Goal: Task Accomplishment & Management: Use online tool/utility

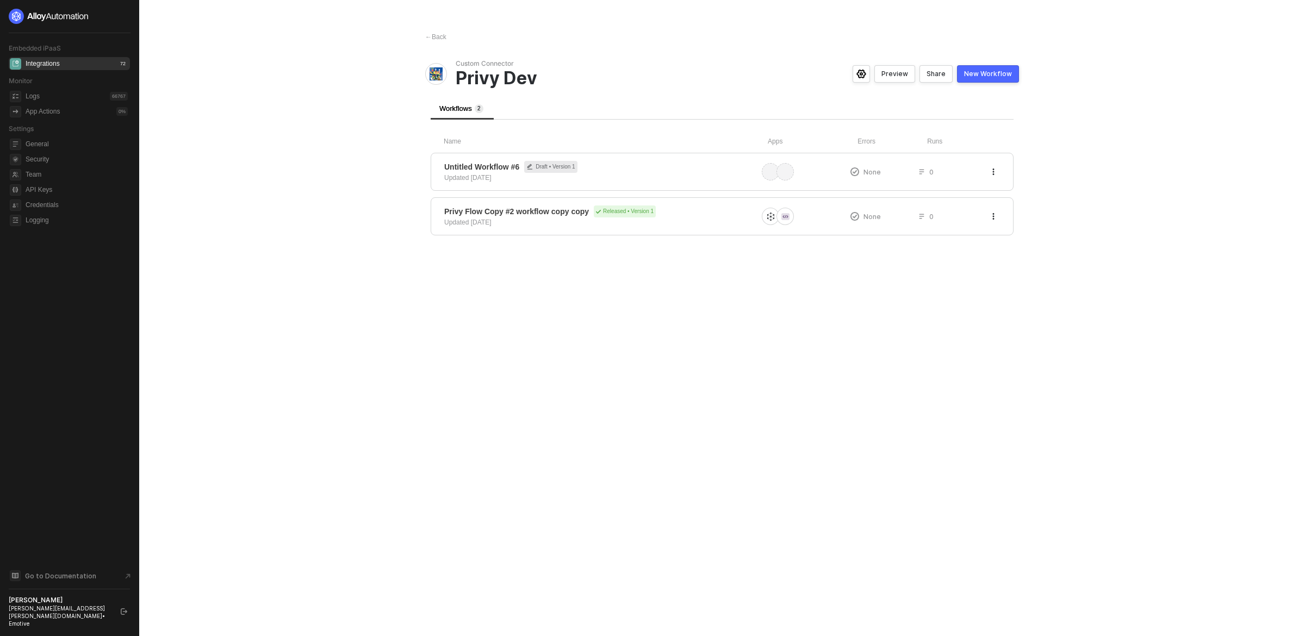
click at [1005, 324] on div "← Back Custom Connector Privy Dev Preview Share New Workflow Workflows 2 Name A…" at bounding box center [722, 318] width 620 height 636
click at [992, 170] on icon "button" at bounding box center [993, 172] width 7 height 7
click at [949, 213] on div "Delete" at bounding box center [954, 215] width 67 height 10
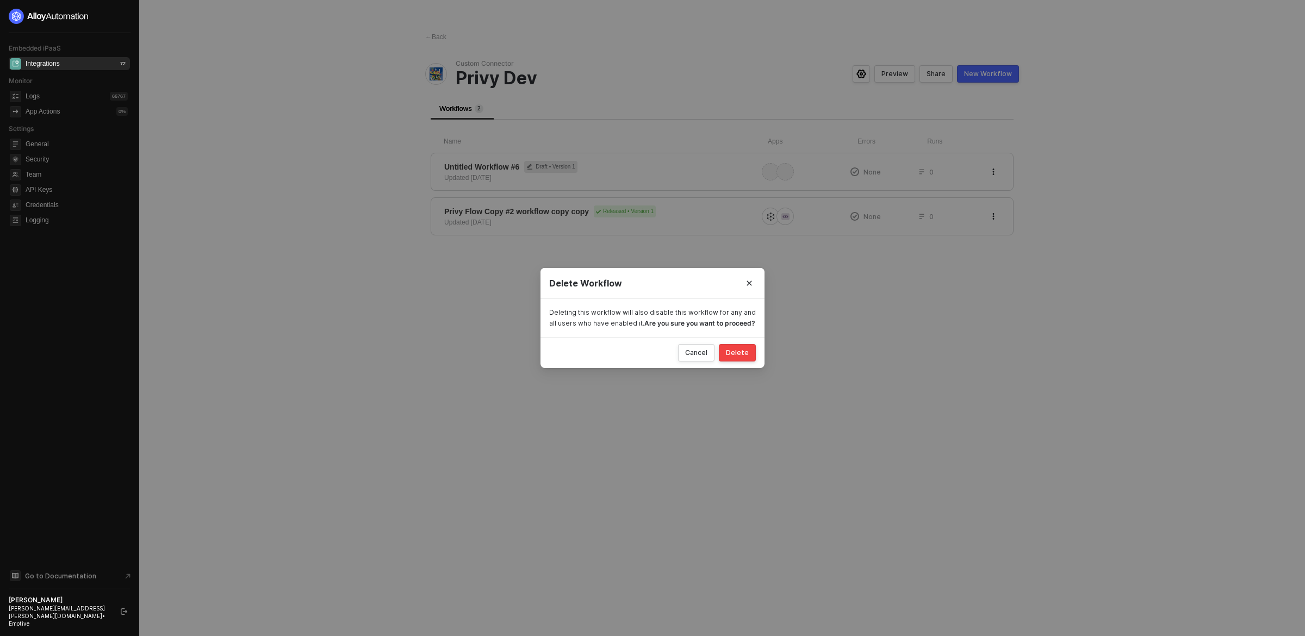
click at [744, 345] on button "Delete" at bounding box center [737, 352] width 37 height 17
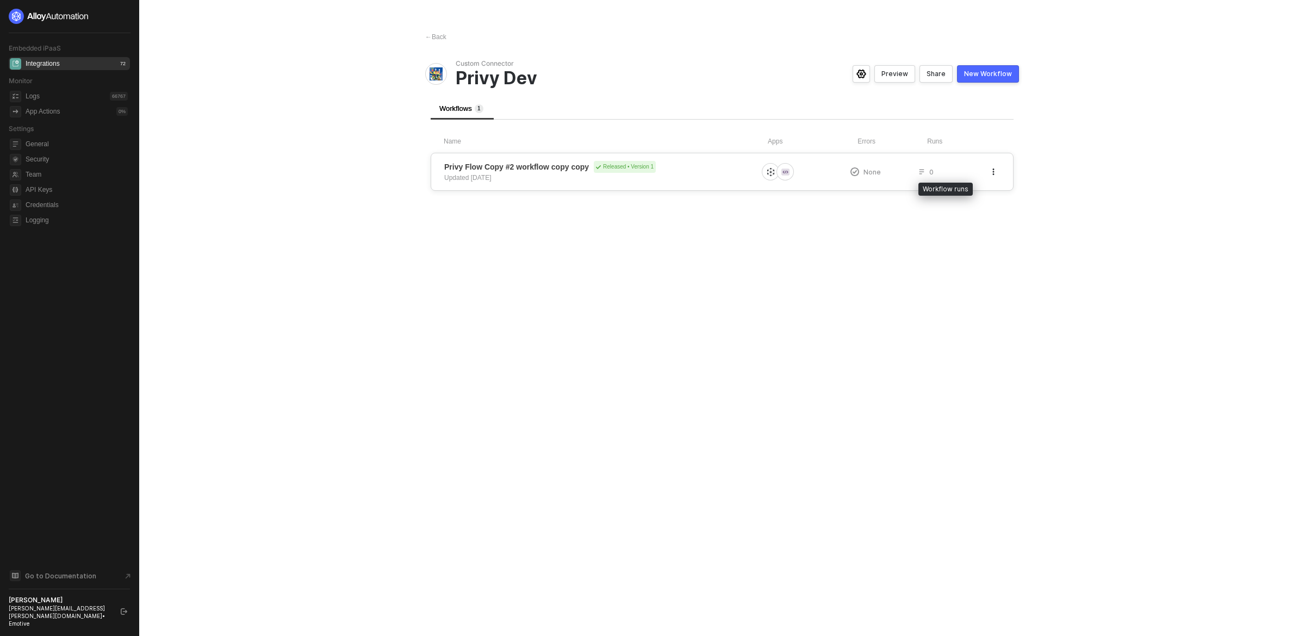
click at [966, 175] on div "0" at bounding box center [952, 171] width 69 height 9
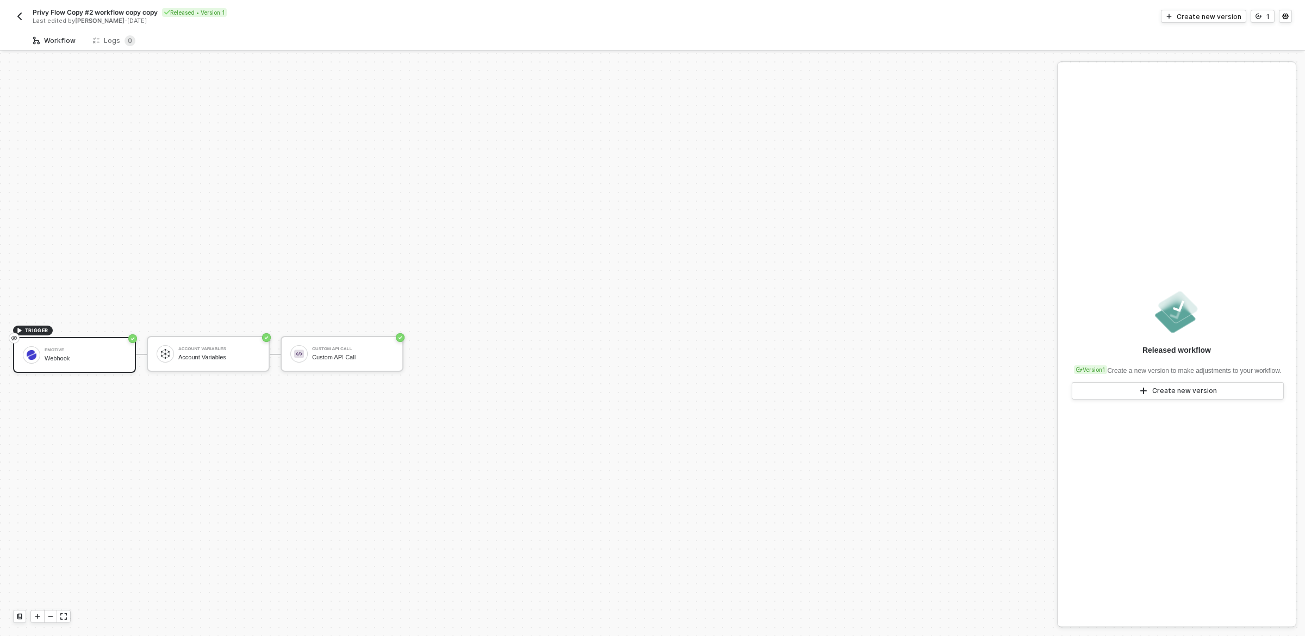
scroll to position [20, 0]
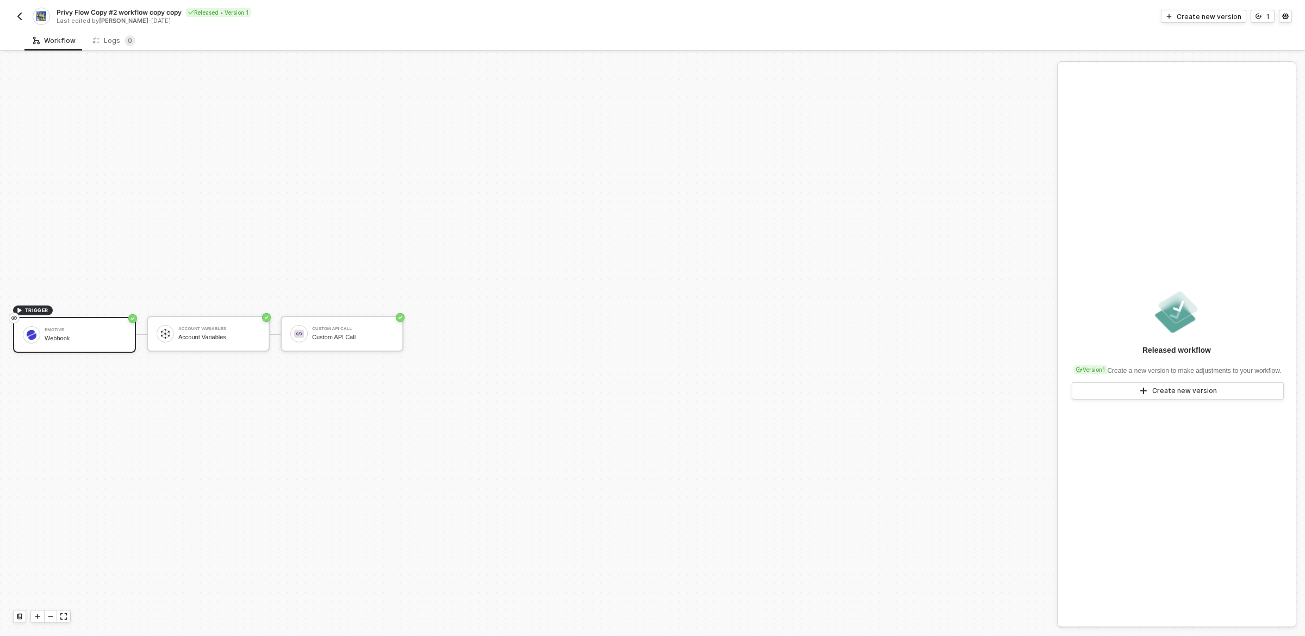
click at [21, 18] on img "button" at bounding box center [19, 16] width 9 height 9
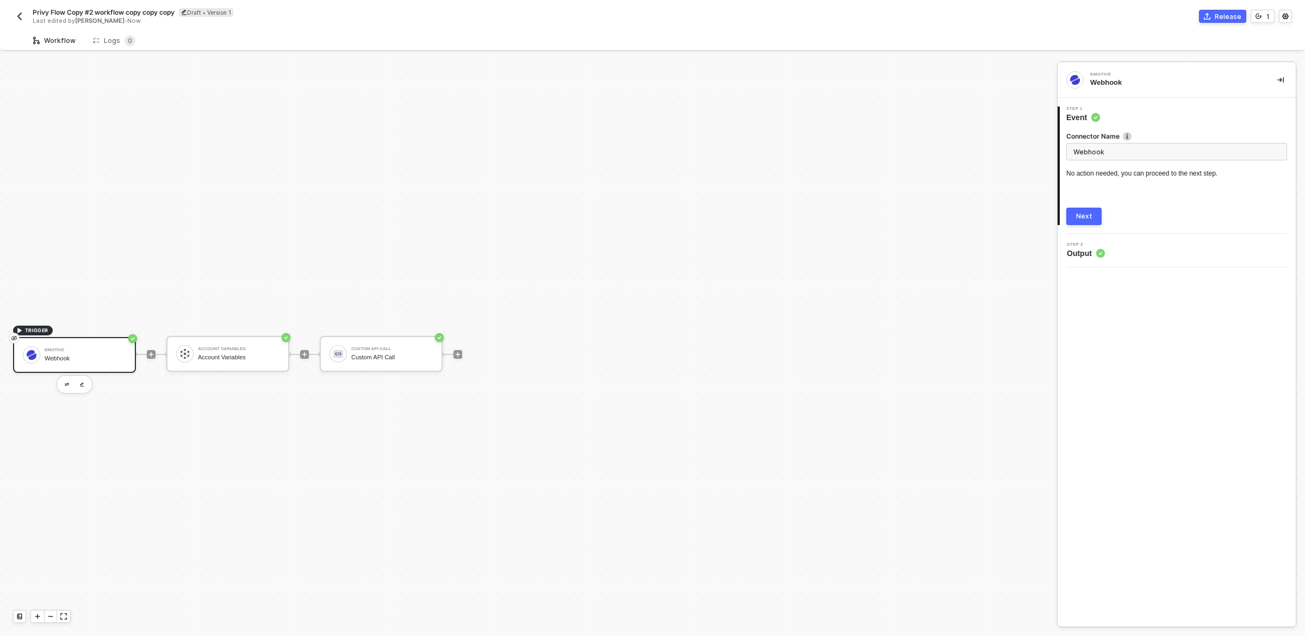
scroll to position [20, 0]
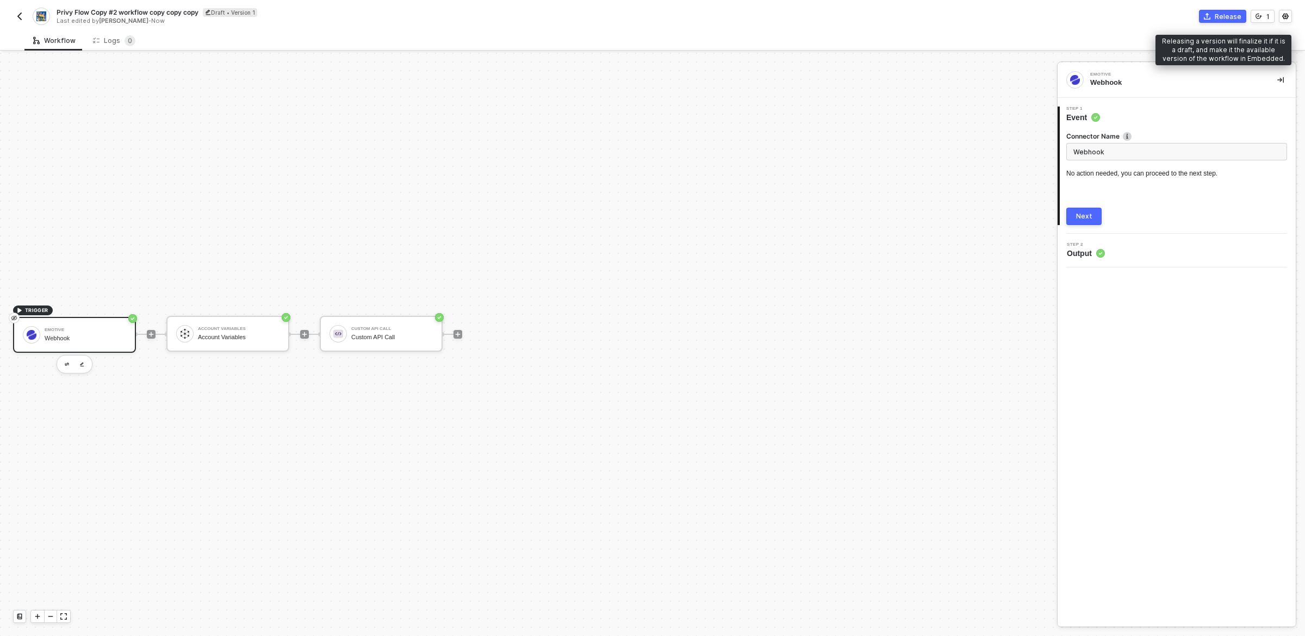
click at [1230, 14] on div "Release" at bounding box center [1228, 16] width 27 height 9
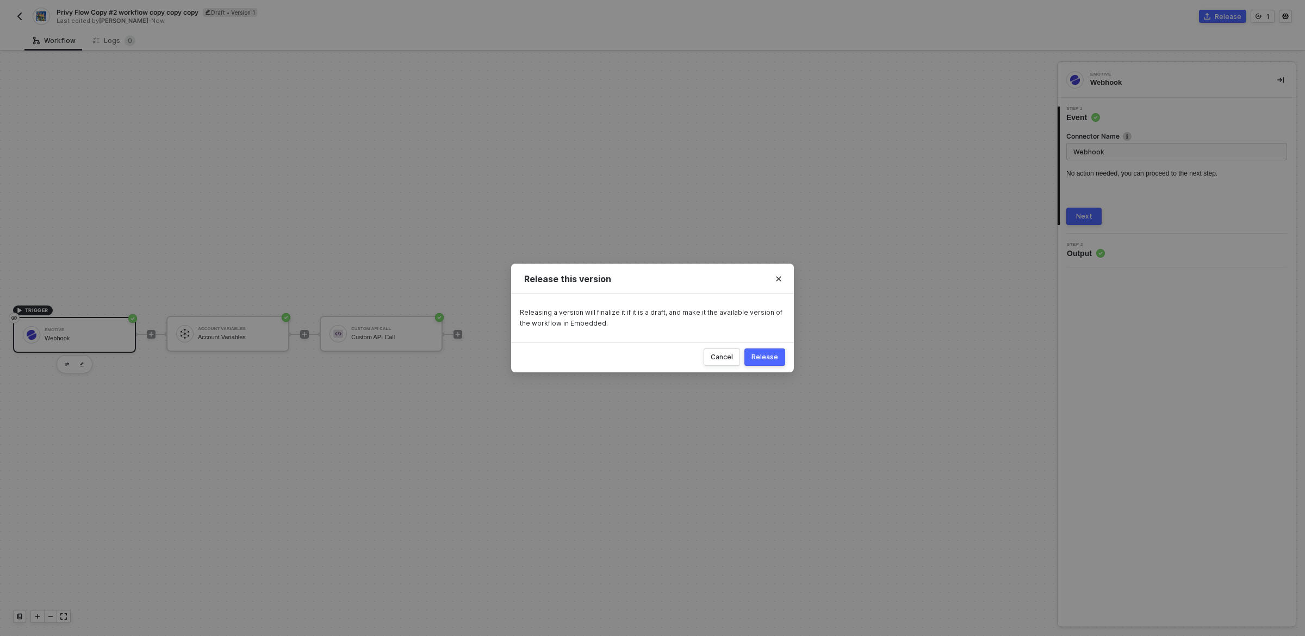
click at [768, 360] on div "Release" at bounding box center [764, 357] width 27 height 9
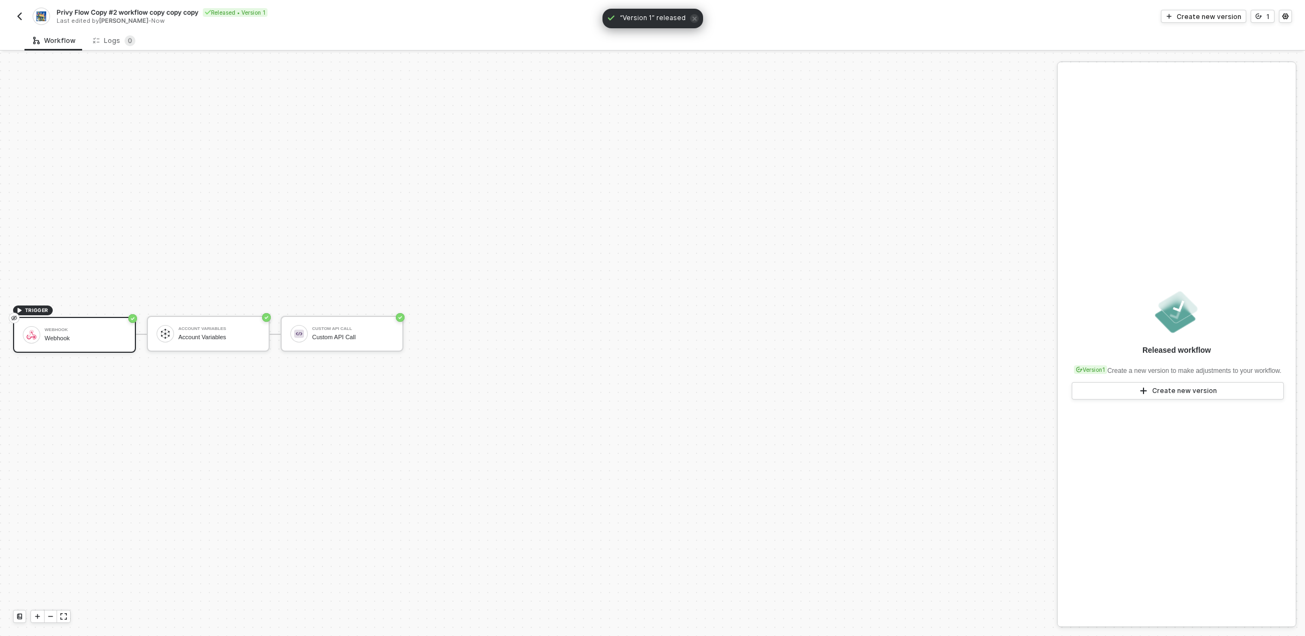
click at [18, 12] on img "button" at bounding box center [19, 16] width 9 height 9
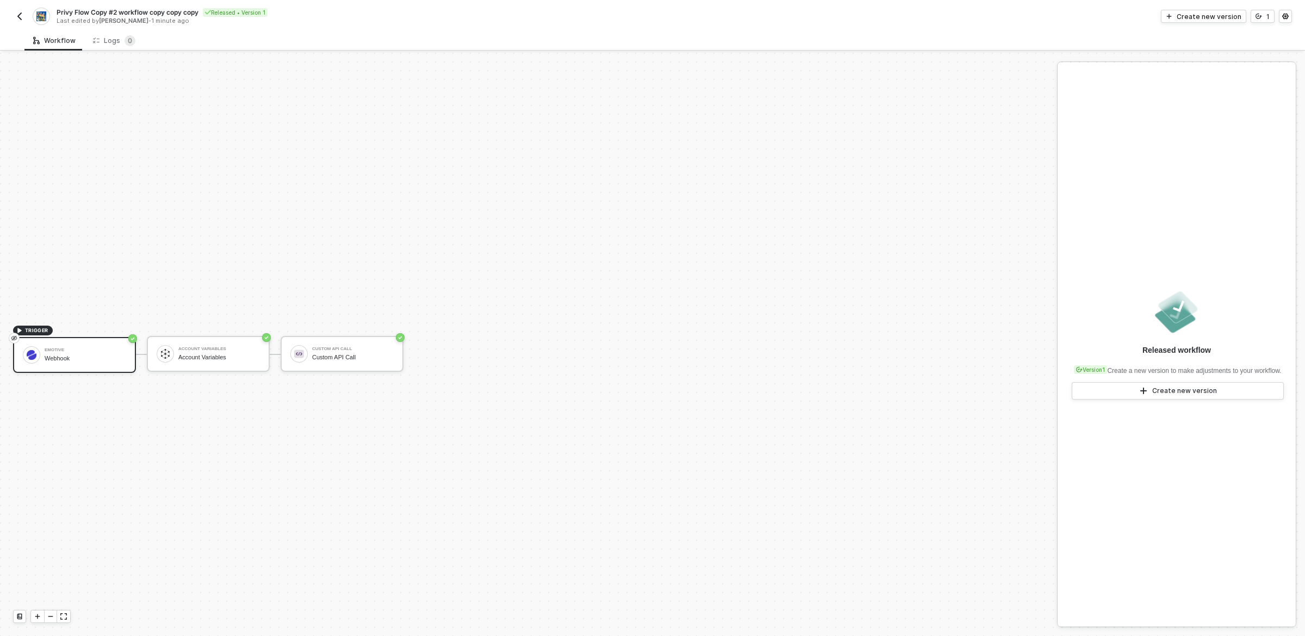
scroll to position [20, 0]
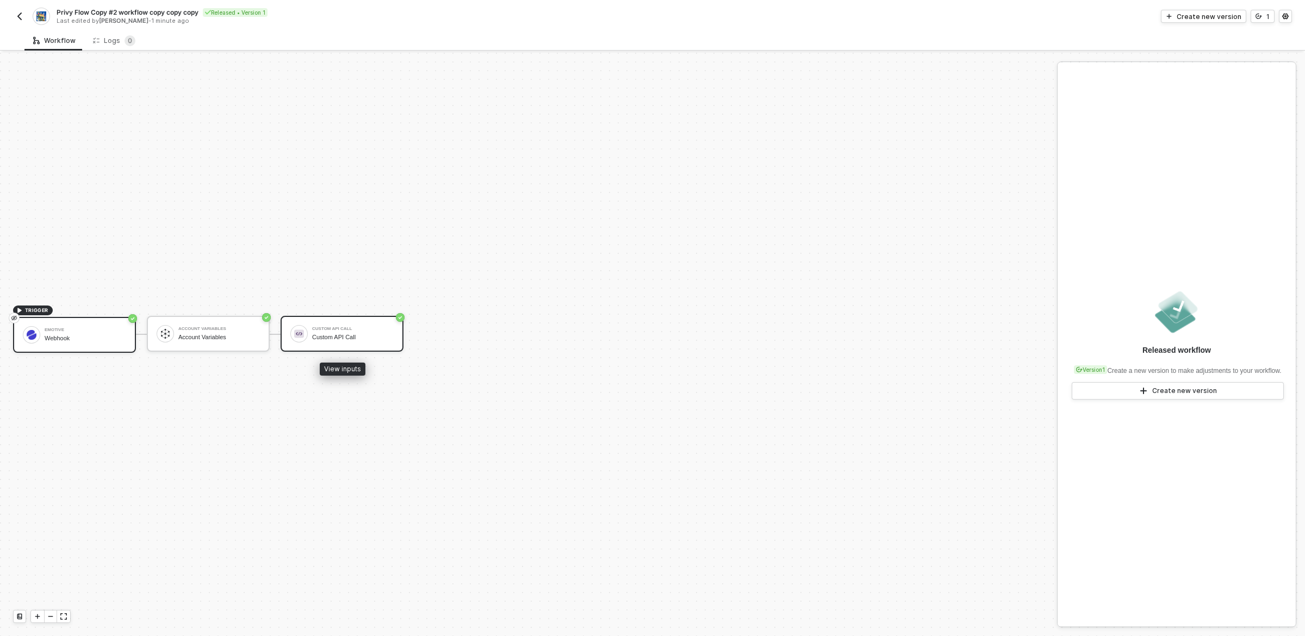
click at [339, 341] on div "Custom API Call Custom API Call" at bounding box center [353, 334] width 82 height 21
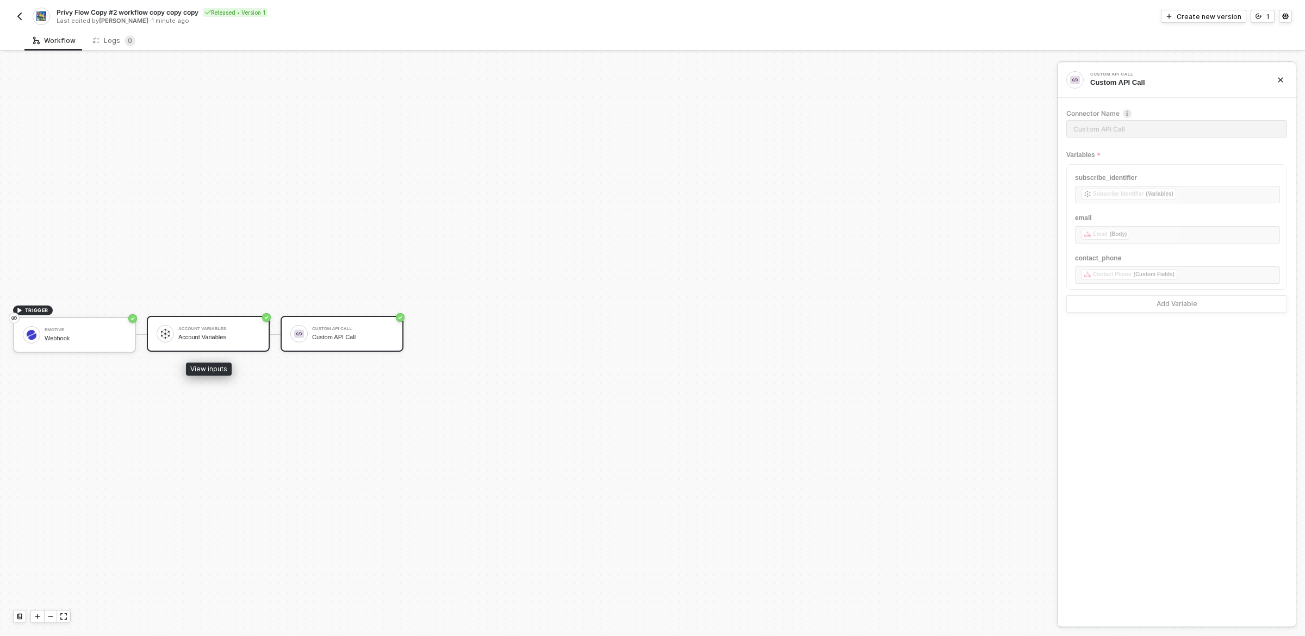
click at [246, 334] on div "Account Variables" at bounding box center [219, 337] width 82 height 7
click at [315, 328] on div "Custom API Call" at bounding box center [353, 329] width 82 height 4
click at [1195, 154] on div "Variables" at bounding box center [1176, 155] width 221 height 18
click at [208, 344] on div "Account Variables Account Variables" at bounding box center [208, 334] width 123 height 36
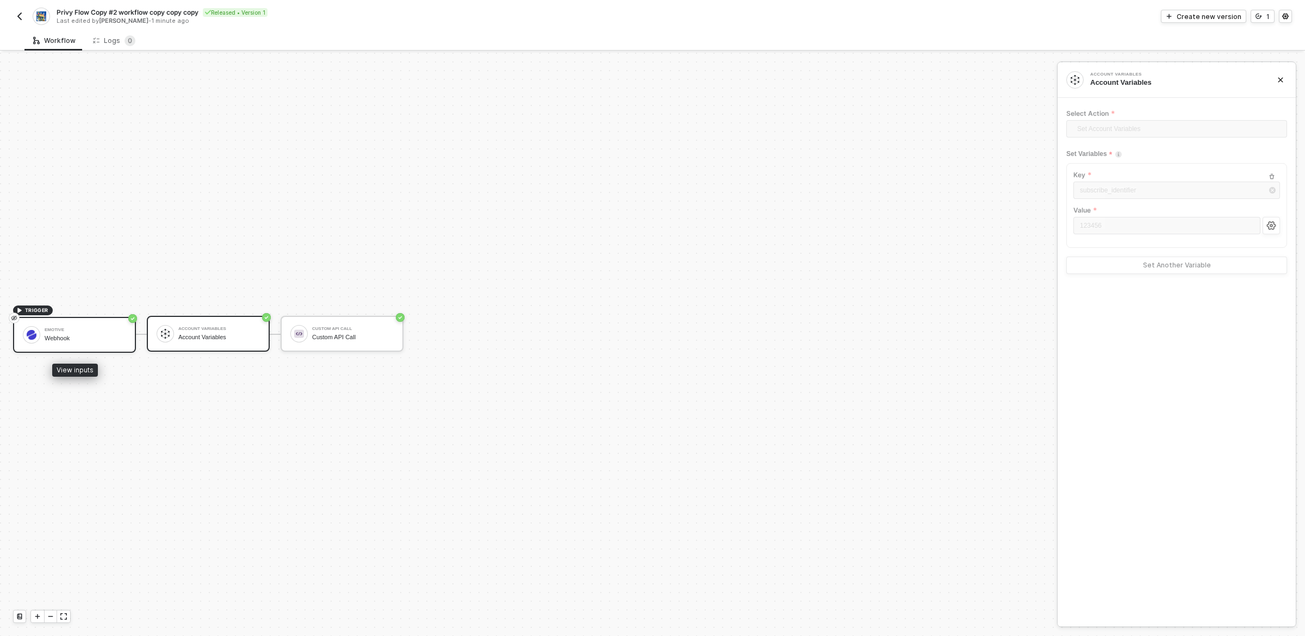
click at [114, 338] on div "Webhook" at bounding box center [86, 338] width 82 height 7
click at [1185, 44] on div "Workflow Logs 0" at bounding box center [664, 40] width 1281 height 20
click at [1202, 18] on div "Create new version" at bounding box center [1209, 16] width 65 height 9
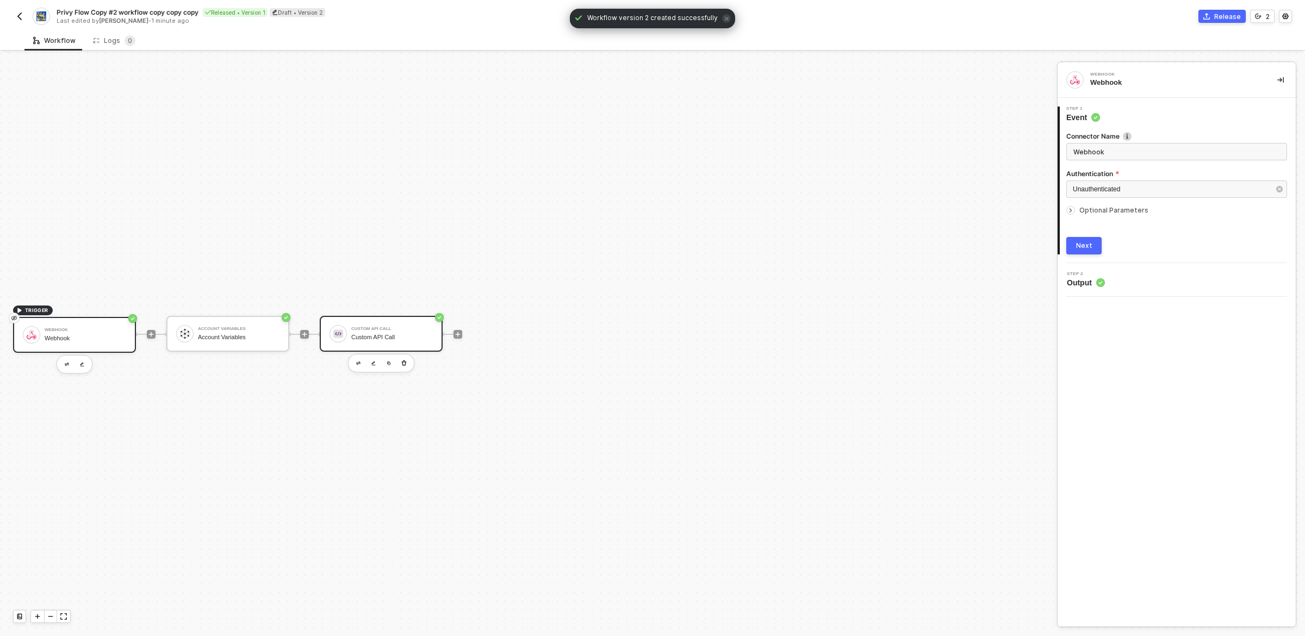
click at [402, 341] on div "Custom API Call Custom API Call" at bounding box center [392, 334] width 82 height 21
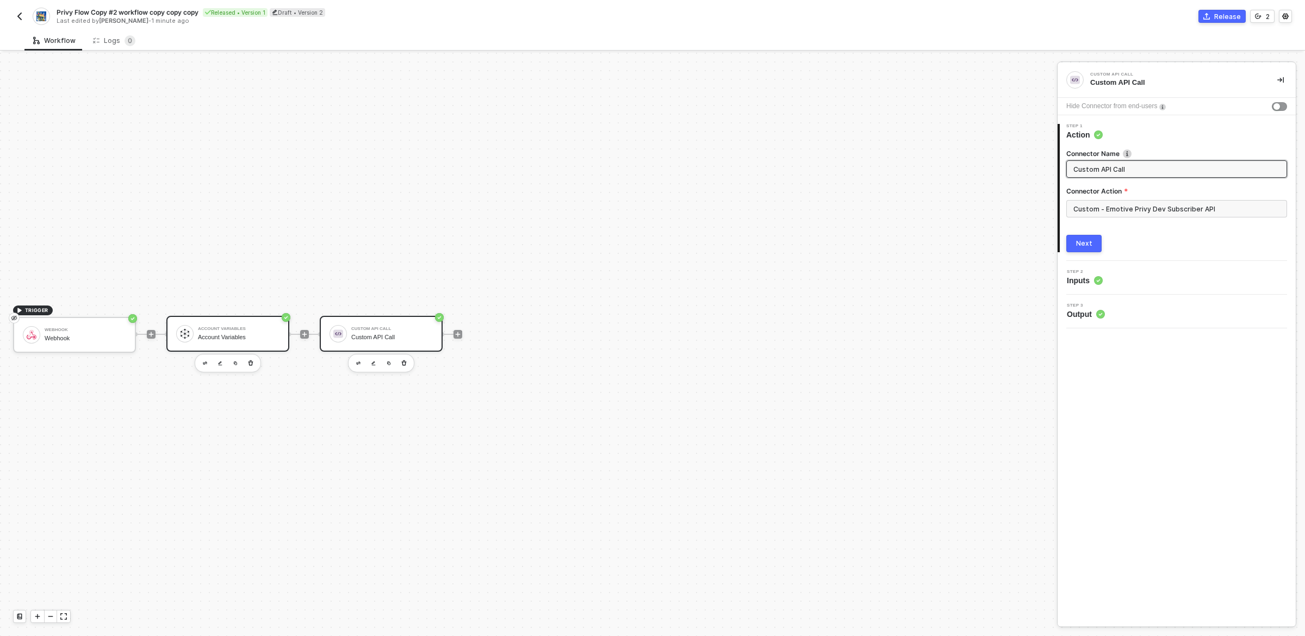
click at [235, 340] on div "Account Variables" at bounding box center [239, 337] width 82 height 7
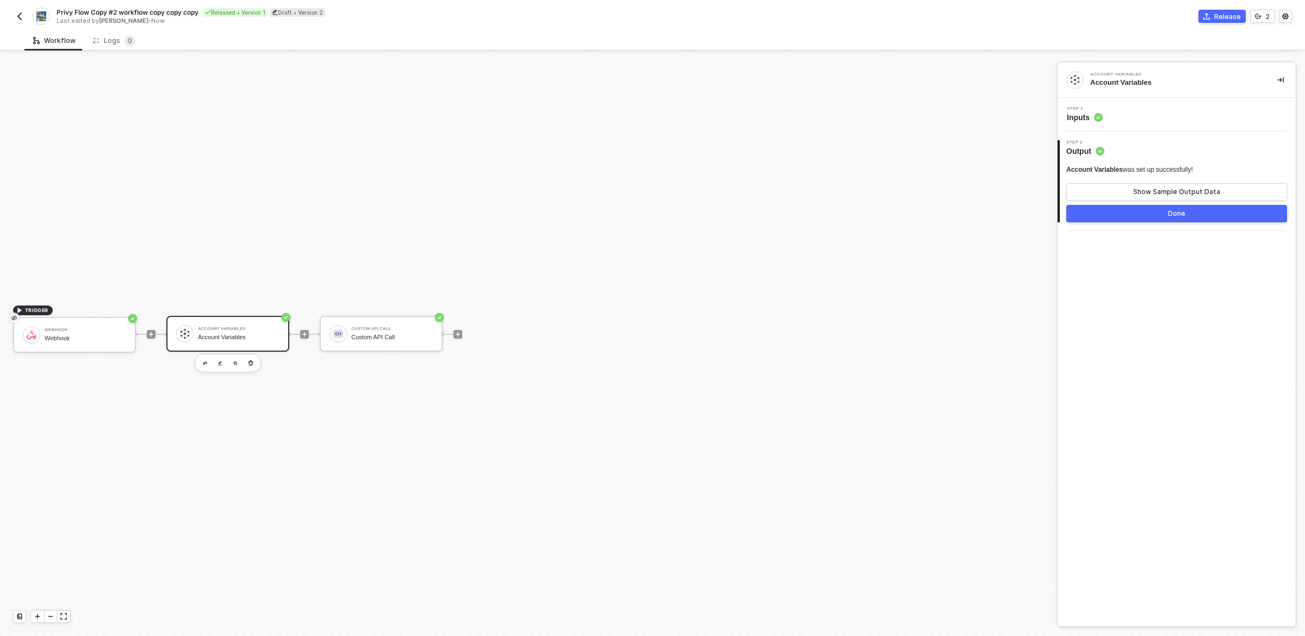
click at [1158, 121] on div "Step 1 Inputs" at bounding box center [1177, 115] width 235 height 16
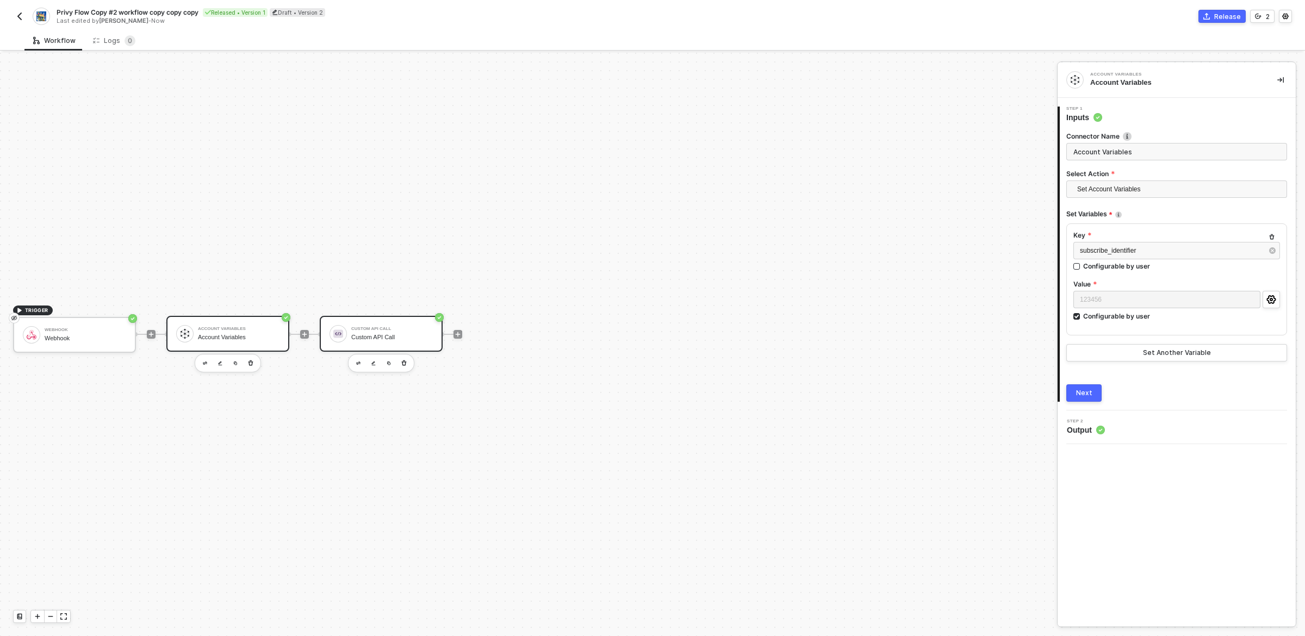
click at [370, 329] on div "Custom API Call" at bounding box center [392, 329] width 82 height 4
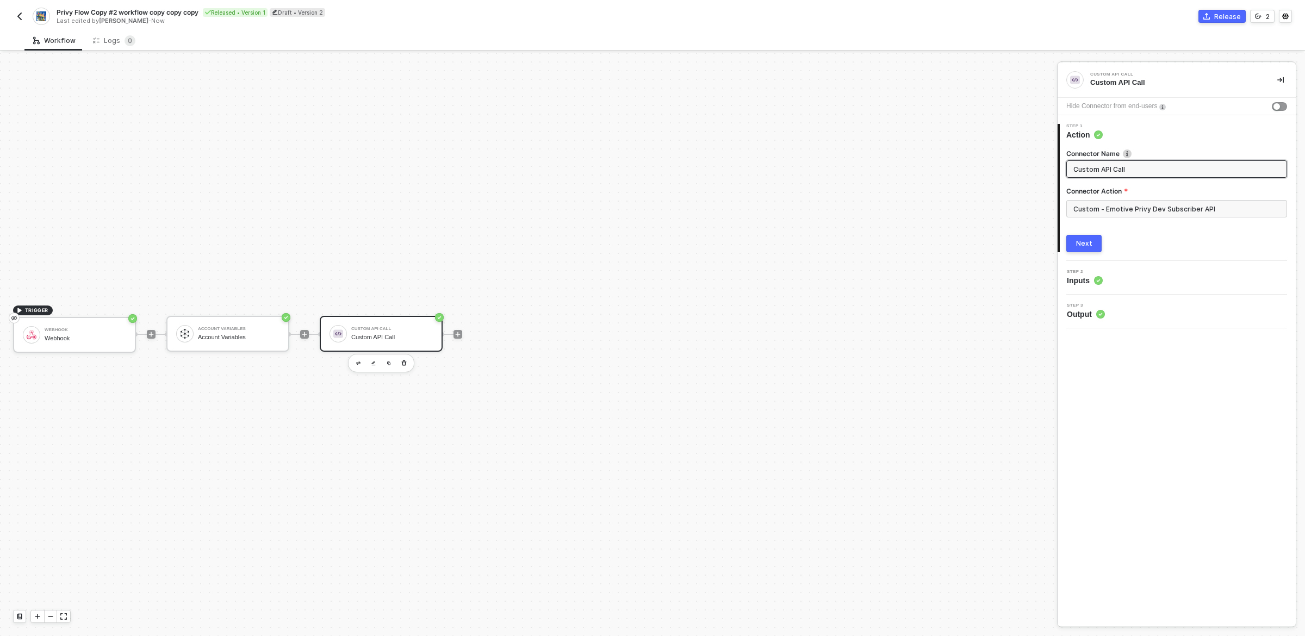
type input "Custom API Call"
click at [1140, 284] on div "Step 2 Inputs" at bounding box center [1177, 278] width 235 height 16
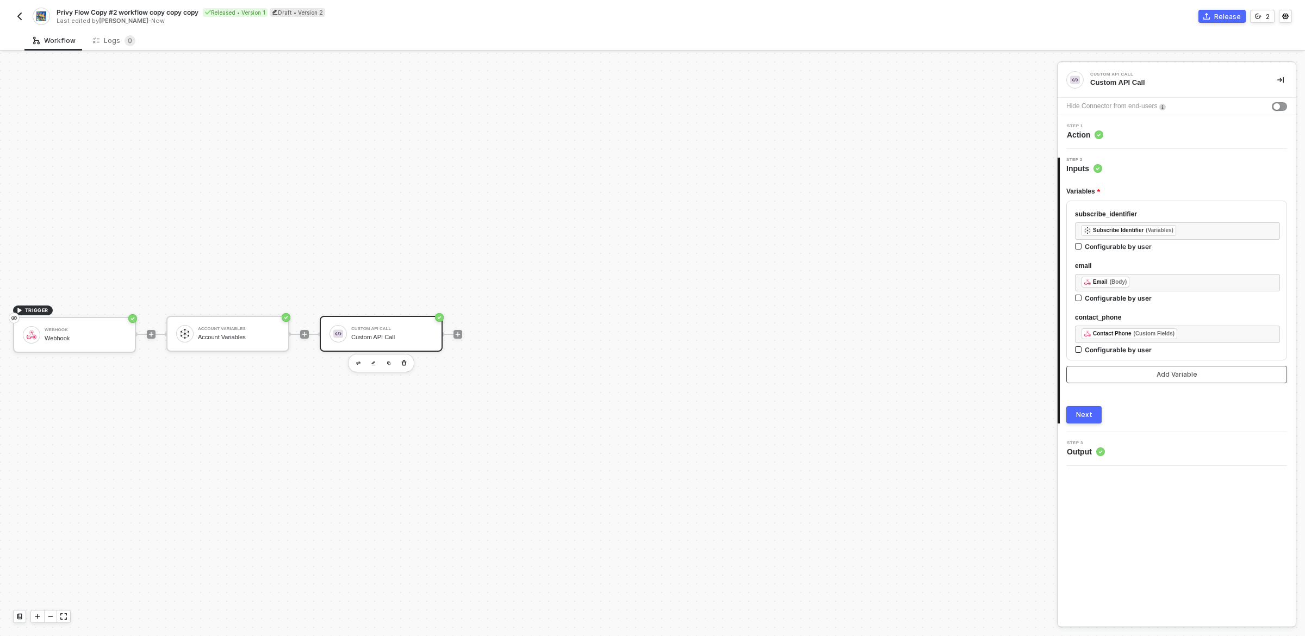
click at [1164, 375] on div "Add Variable" at bounding box center [1177, 374] width 41 height 9
click at [1171, 380] on button "Add Variable" at bounding box center [1176, 374] width 221 height 17
click at [1158, 399] on div "Variables subscribe_identifier ﻿ ﻿ Subscribe Identifier (Variables) ﻿ Configura…" at bounding box center [1176, 299] width 221 height 250
click at [1167, 374] on div "Add Variable" at bounding box center [1177, 374] width 41 height 9
click at [1165, 399] on div "Variables subscribe_identifier ﻿ ﻿ Subscribe Identifier (Variables) ﻿ Configura…" at bounding box center [1176, 299] width 221 height 250
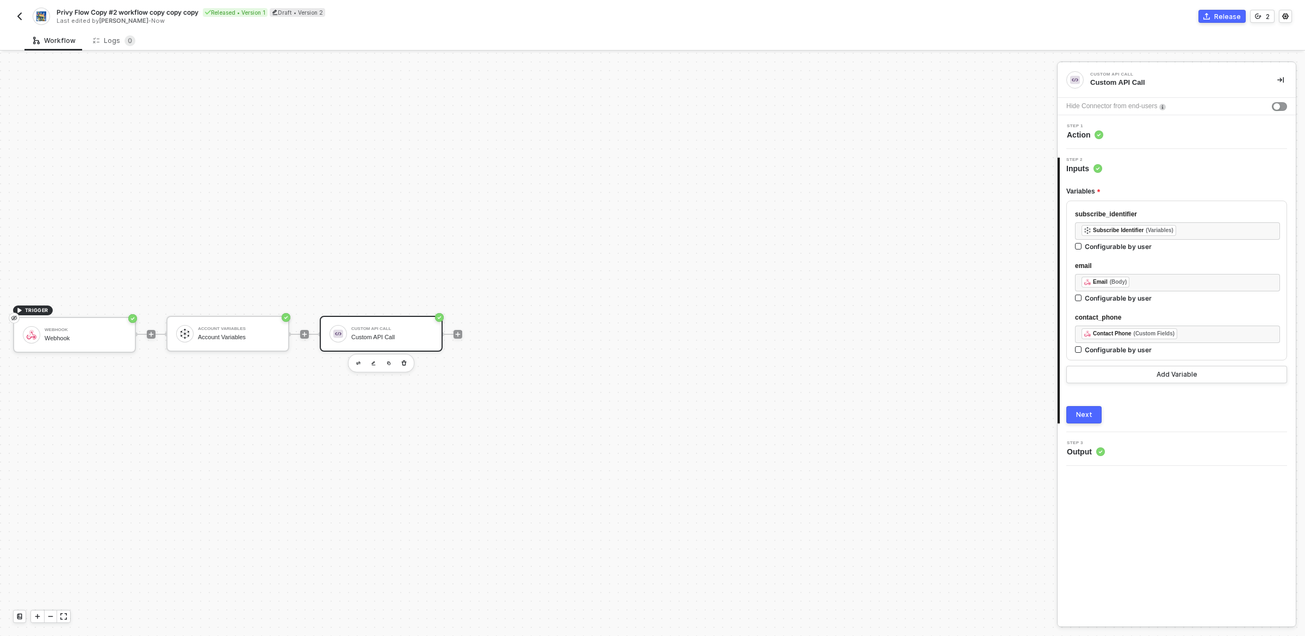
click at [1094, 419] on button "Next" at bounding box center [1083, 414] width 35 height 17
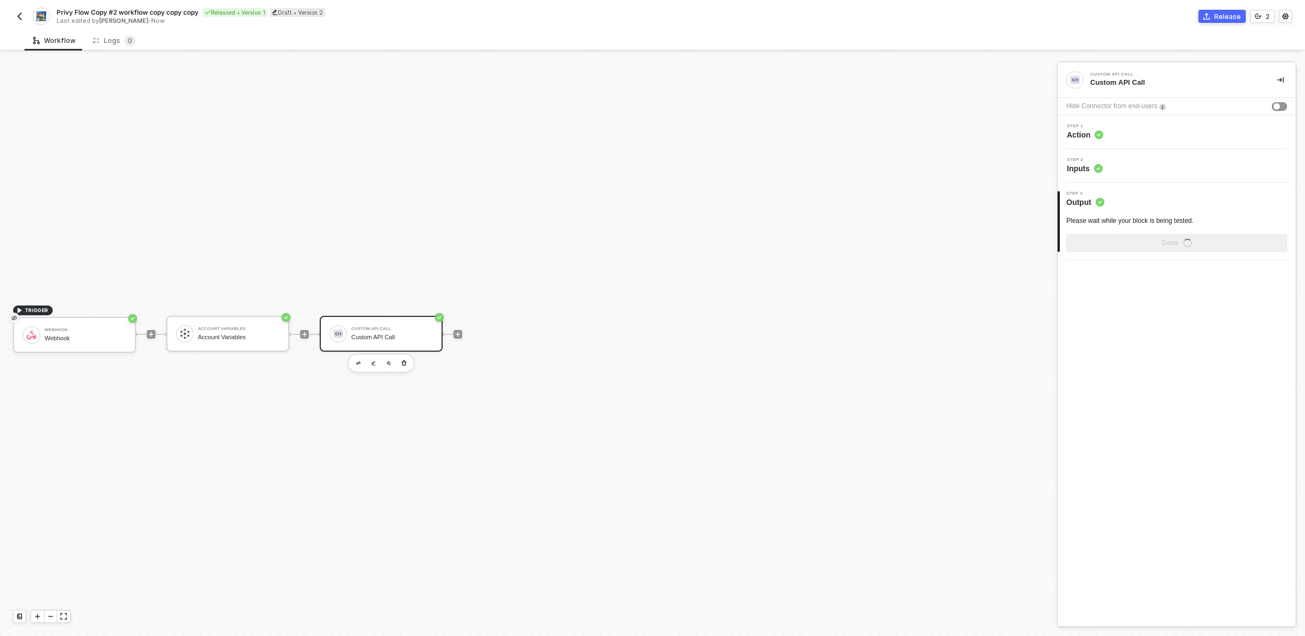
click at [1155, 130] on div "Step 1 Action" at bounding box center [1177, 132] width 235 height 16
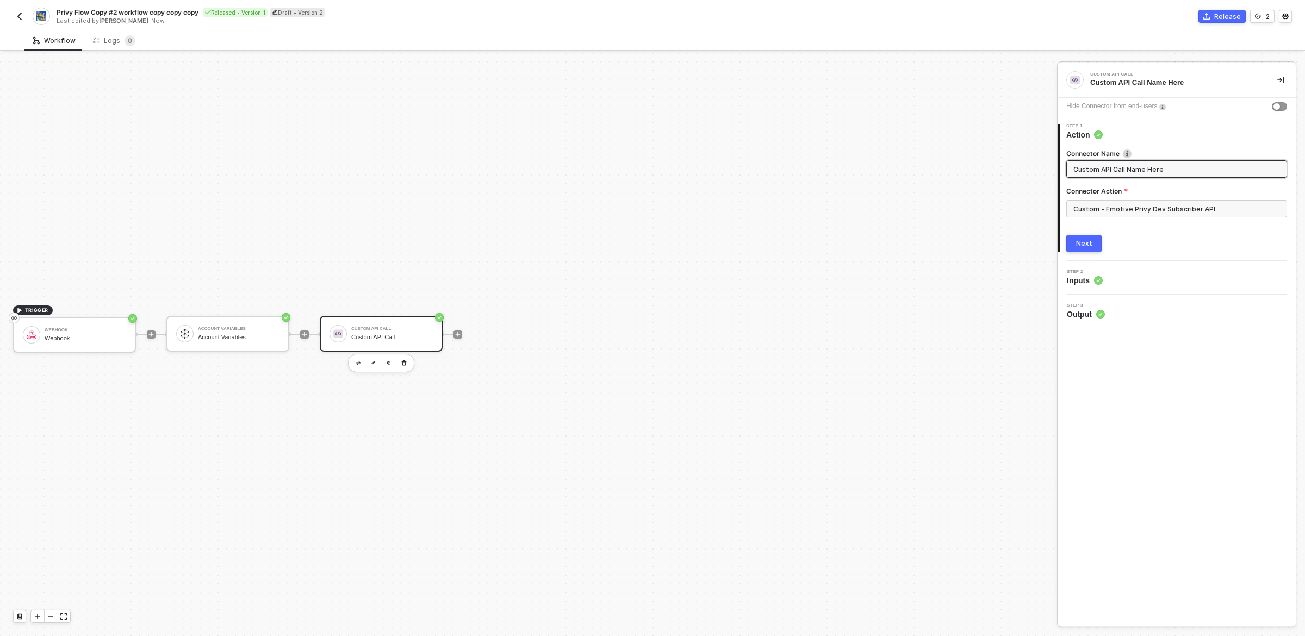
type input "Custom API Call Name Here"
click at [1219, 20] on div "Release" at bounding box center [1227, 16] width 27 height 9
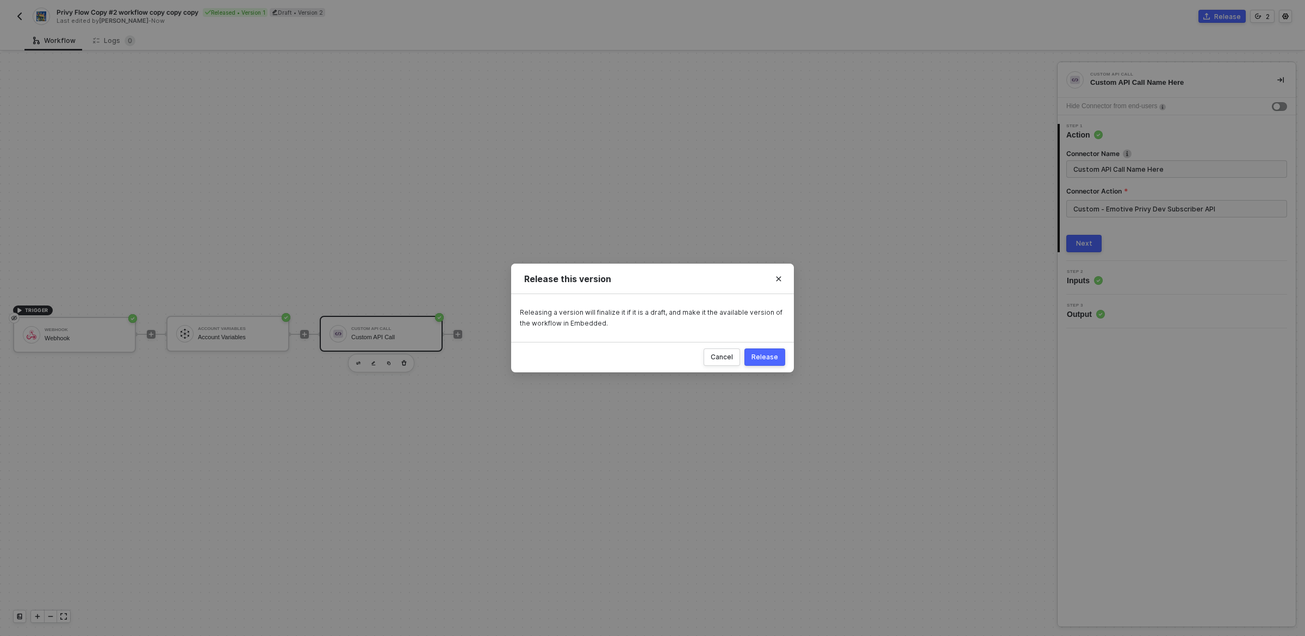
click at [767, 355] on div "Release" at bounding box center [764, 357] width 27 height 9
